Goal: Navigation & Orientation: Find specific page/section

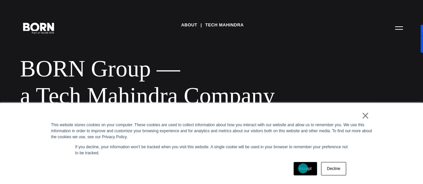
click at [303, 169] on link "Accept" at bounding box center [306, 168] width 24 height 13
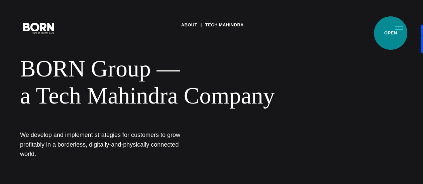
click at [391, 33] on button "Primary Menu" at bounding box center [399, 28] width 16 height 14
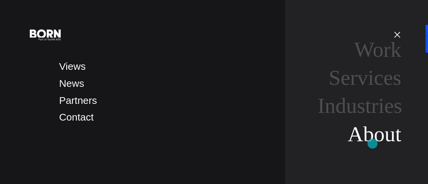
click at [373, 144] on link "About" at bounding box center [375, 135] width 54 height 24
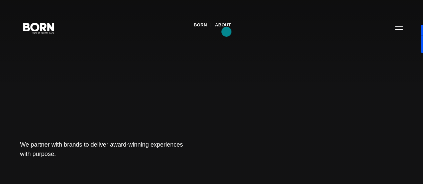
click at [227, 30] on link "About" at bounding box center [223, 25] width 16 height 10
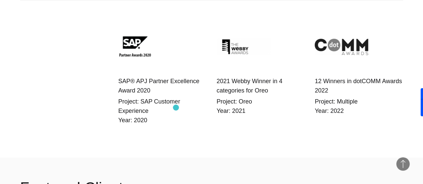
scroll to position [1071, 0]
